Goal: Information Seeking & Learning: Compare options

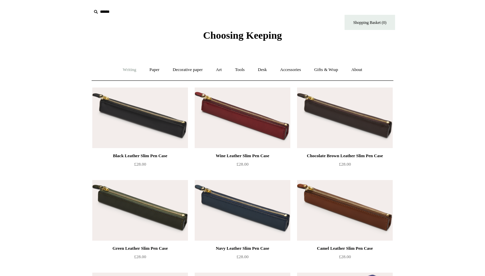
click at [122, 69] on link "Writing +" at bounding box center [130, 70] width 26 height 18
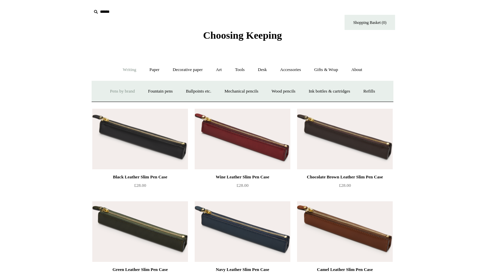
click at [124, 89] on link "Pens by brand +" at bounding box center [122, 92] width 37 height 18
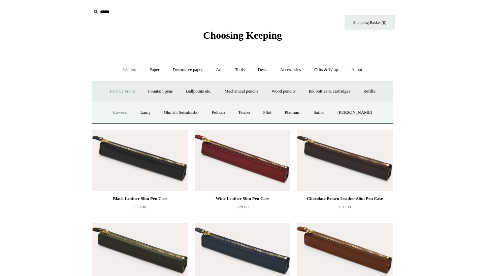
click at [121, 111] on link "Kaweco" at bounding box center [120, 113] width 27 height 18
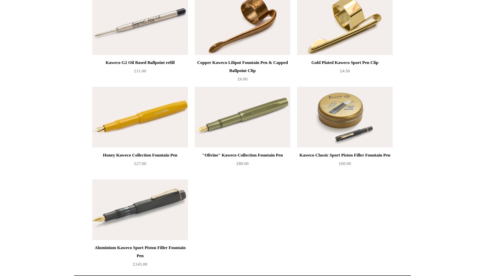
scroll to position [3603, 0]
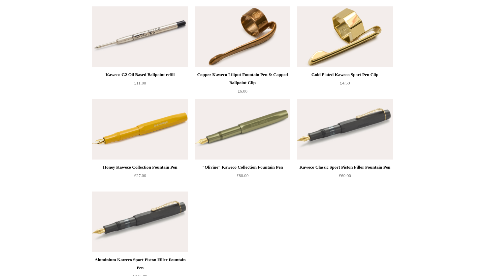
click at [229, 128] on img at bounding box center [243, 129] width 96 height 61
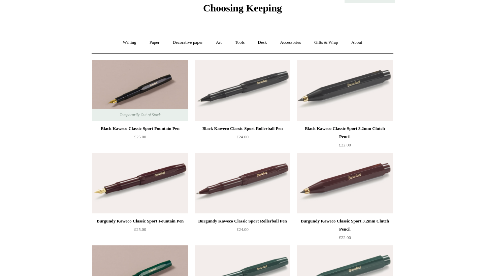
scroll to position [30, 0]
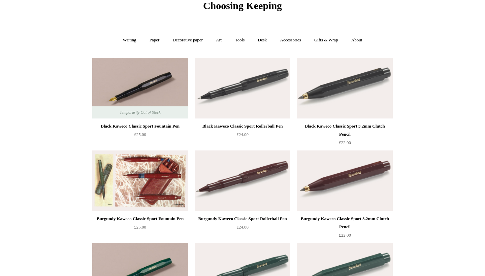
click at [160, 187] on img at bounding box center [140, 181] width 96 height 61
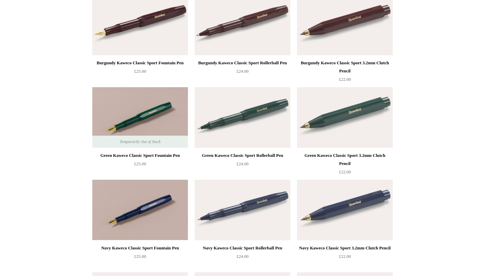
scroll to position [182, 0]
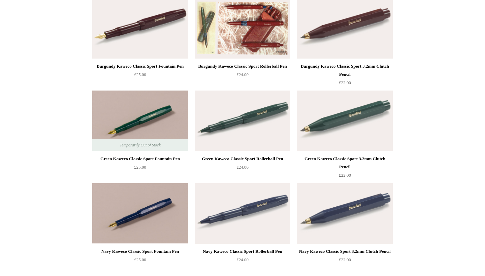
click at [232, 50] on img at bounding box center [243, 28] width 96 height 61
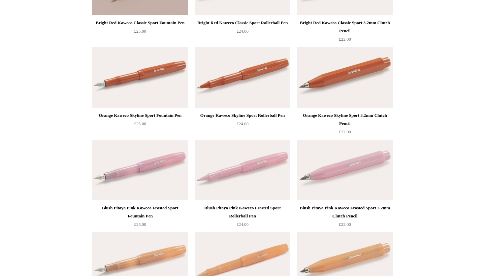
scroll to position [880, 0]
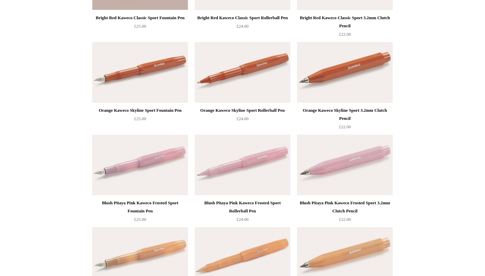
click at [289, 90] on img at bounding box center [243, 72] width 96 height 61
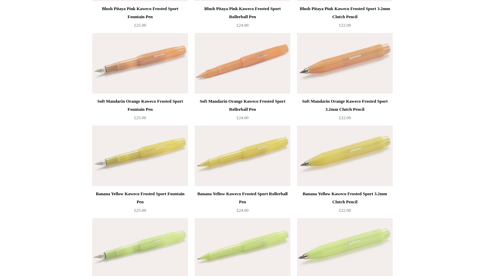
click at [129, 67] on img at bounding box center [140, 63] width 96 height 61
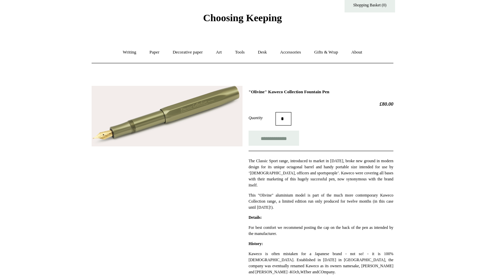
scroll to position [25, 0]
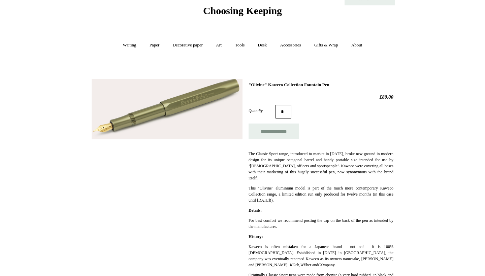
click at [192, 112] on img at bounding box center [167, 109] width 151 height 61
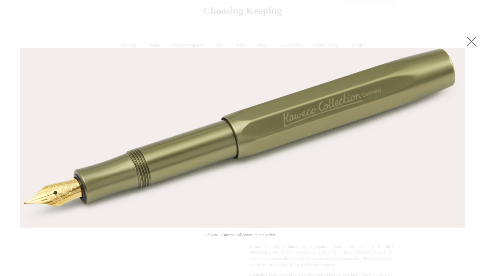
click at [470, 40] on link at bounding box center [471, 41] width 13 height 13
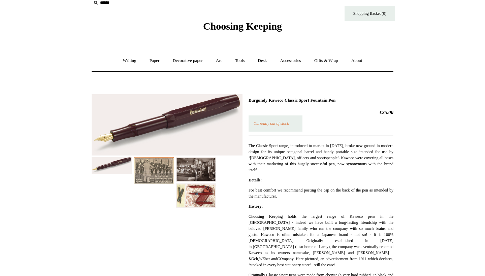
scroll to position [10, 0]
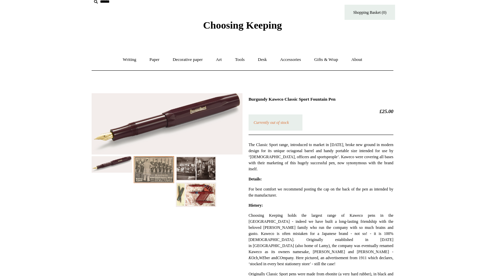
click at [154, 125] on img at bounding box center [167, 124] width 151 height 62
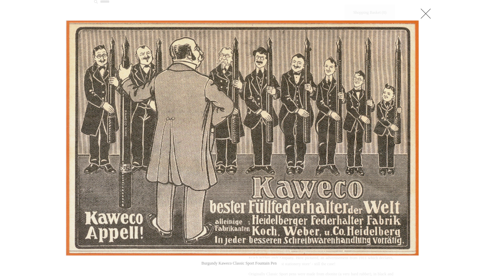
click at [421, 11] on link at bounding box center [425, 13] width 13 height 13
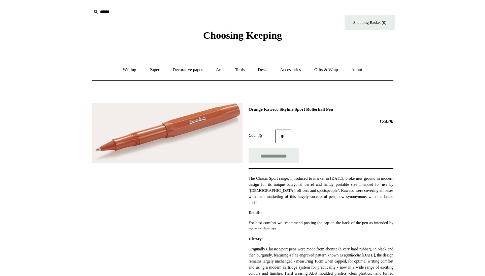
click at [194, 142] on img at bounding box center [167, 133] width 151 height 60
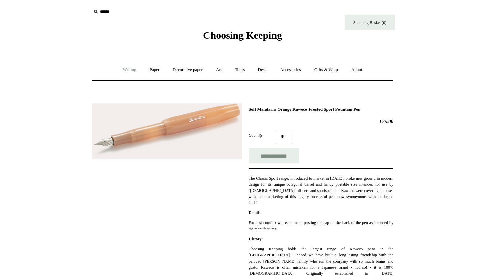
click at [128, 65] on link "Writing +" at bounding box center [130, 70] width 26 height 18
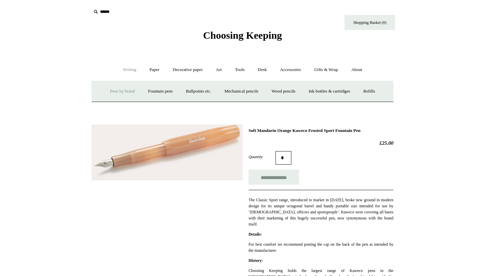
click at [120, 90] on link "Pens by brand +" at bounding box center [122, 92] width 37 height 18
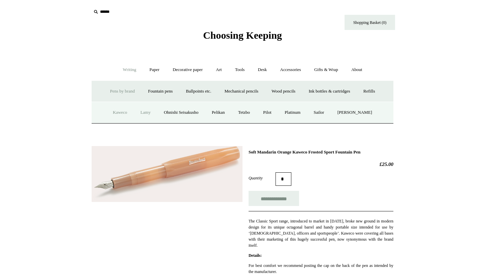
click at [144, 109] on link "Lamy" at bounding box center [145, 113] width 22 height 18
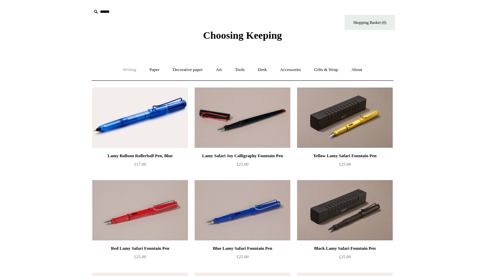
click at [130, 68] on link "Writing +" at bounding box center [130, 70] width 26 height 18
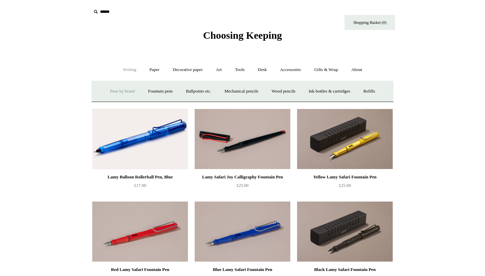
click at [123, 88] on link "Pens by brand +" at bounding box center [122, 92] width 37 height 18
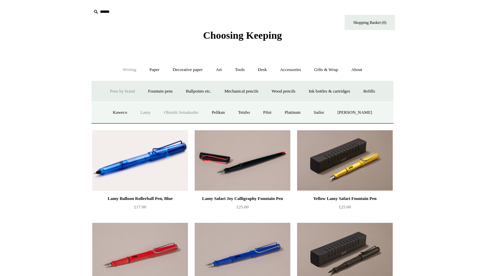
click at [166, 109] on link "Ohnishi Seisakusho" at bounding box center [181, 113] width 47 height 18
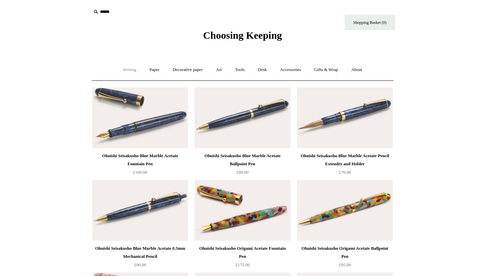
click at [133, 74] on link "Writing +" at bounding box center [130, 70] width 26 height 18
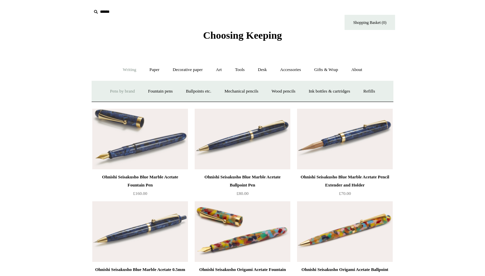
click at [125, 90] on link "Pens by brand +" at bounding box center [122, 92] width 37 height 18
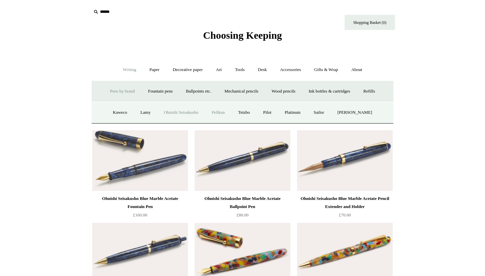
click at [221, 111] on link "Pelikan" at bounding box center [218, 113] width 25 height 18
click at [219, 110] on link "Pelikan" at bounding box center [218, 113] width 25 height 18
click at [250, 111] on link "Tetzbo" at bounding box center [244, 113] width 24 height 18
click at [275, 112] on link "Pilot" at bounding box center [267, 113] width 21 height 18
click at [293, 111] on link "Platinum" at bounding box center [293, 113] width 28 height 18
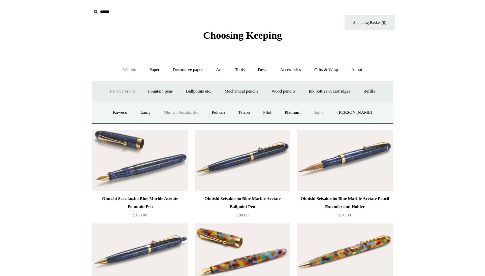
click at [329, 110] on link "Sailor" at bounding box center [319, 113] width 23 height 18
click at [359, 113] on link "[PERSON_NAME]" at bounding box center [355, 113] width 47 height 18
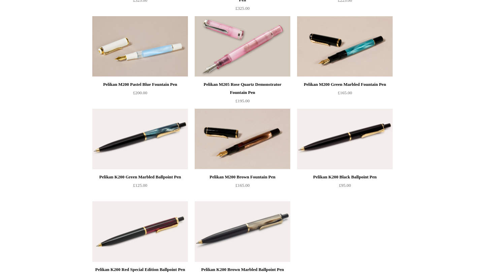
scroll to position [222, 0]
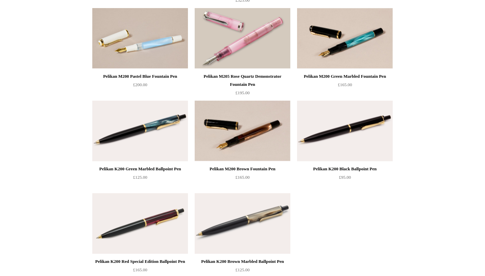
scroll to position [181, 0]
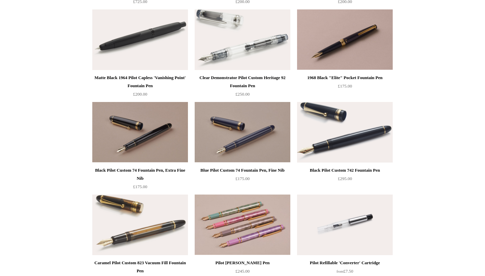
scroll to position [289, 0]
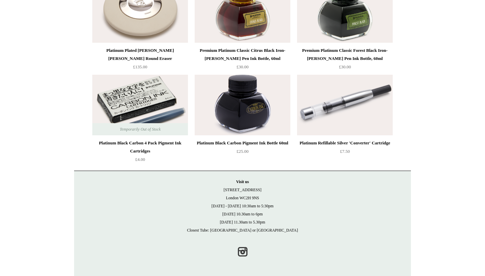
scroll to position [383, 0]
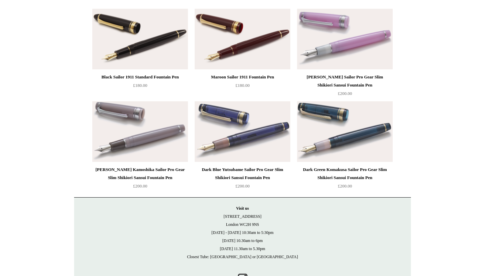
scroll to position [728, 0]
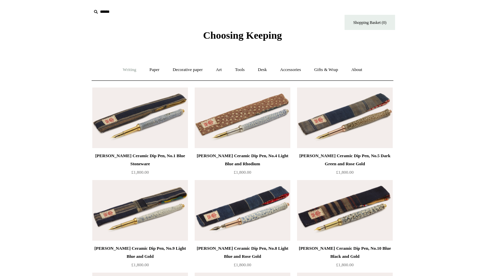
click at [129, 75] on link "Writing +" at bounding box center [130, 70] width 26 height 18
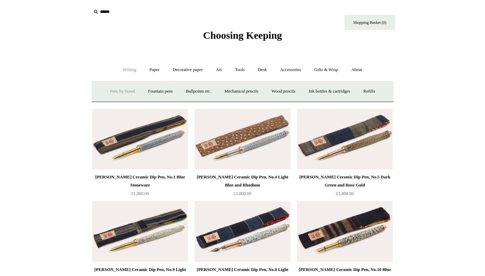
click at [125, 91] on link "Pens by brand +" at bounding box center [122, 92] width 37 height 18
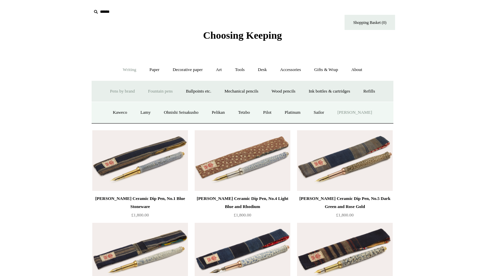
click at [144, 90] on link "Fountain pens +" at bounding box center [160, 92] width 37 height 18
click at [121, 111] on link "All" at bounding box center [124, 113] width 18 height 18
click at [193, 91] on link "Ballpoints etc. +" at bounding box center [198, 92] width 37 height 18
click at [246, 91] on link "Mechanical pencils +" at bounding box center [241, 92] width 46 height 18
click at [177, 112] on link "All" at bounding box center [178, 113] width 18 height 18
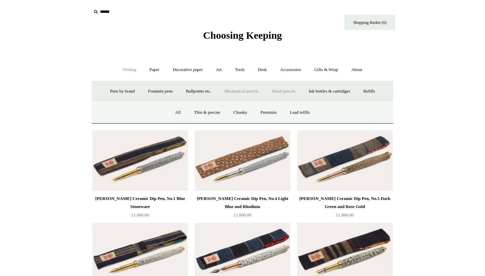
click at [294, 92] on link "Wood pencils +" at bounding box center [284, 92] width 36 height 18
click at [327, 93] on link "Ink bottles & cartridges +" at bounding box center [330, 92] width 54 height 18
click at [373, 93] on link "Refills +" at bounding box center [370, 92] width 24 height 18
click at [151, 69] on link "Paper +" at bounding box center [155, 70] width 22 height 18
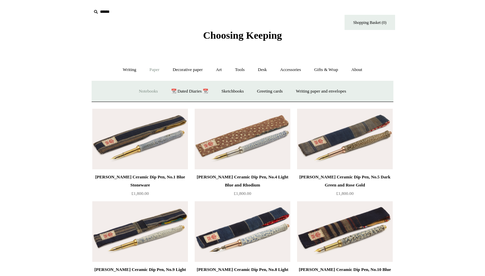
click at [143, 92] on link "Notebooks +" at bounding box center [148, 92] width 31 height 18
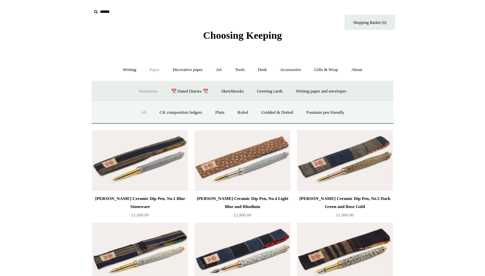
click at [135, 109] on link "All" at bounding box center [144, 113] width 18 height 18
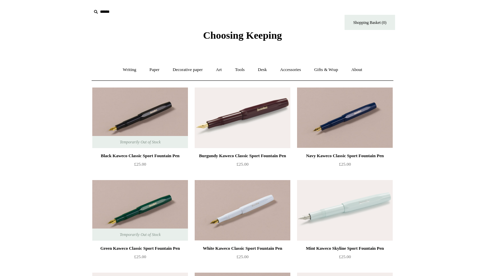
scroll to position [0, 0]
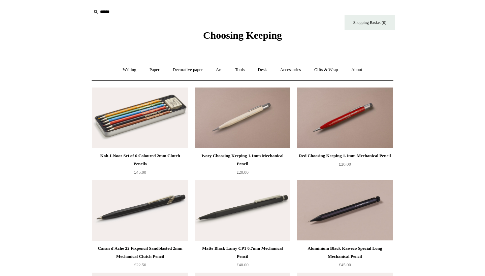
scroll to position [0, 0]
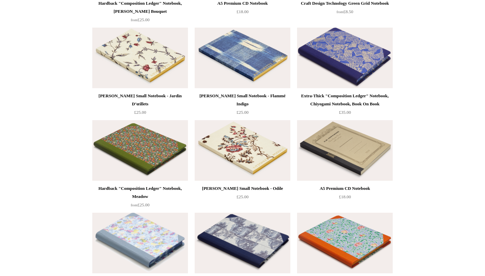
scroll to position [3189, 0]
